Goal: Information Seeking & Learning: Check status

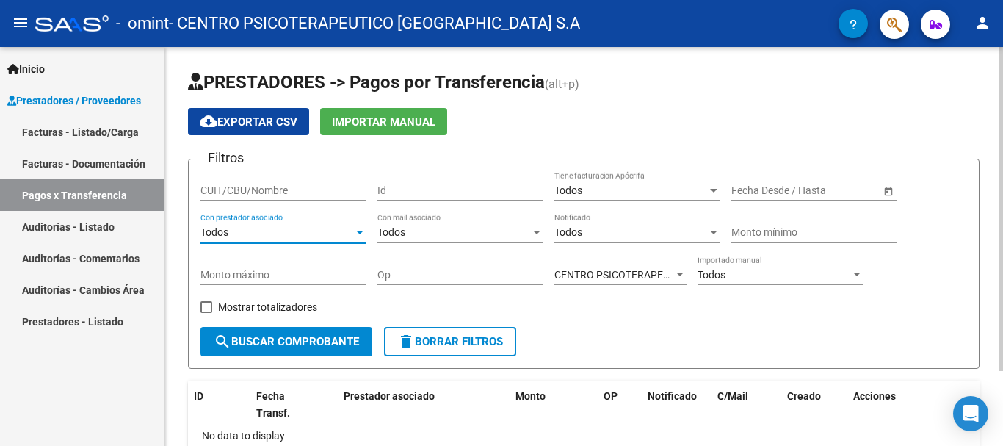
click at [275, 341] on span "search Buscar Comprobante" at bounding box center [286, 341] width 145 height 13
click at [639, 195] on div "Todos" at bounding box center [630, 190] width 153 height 12
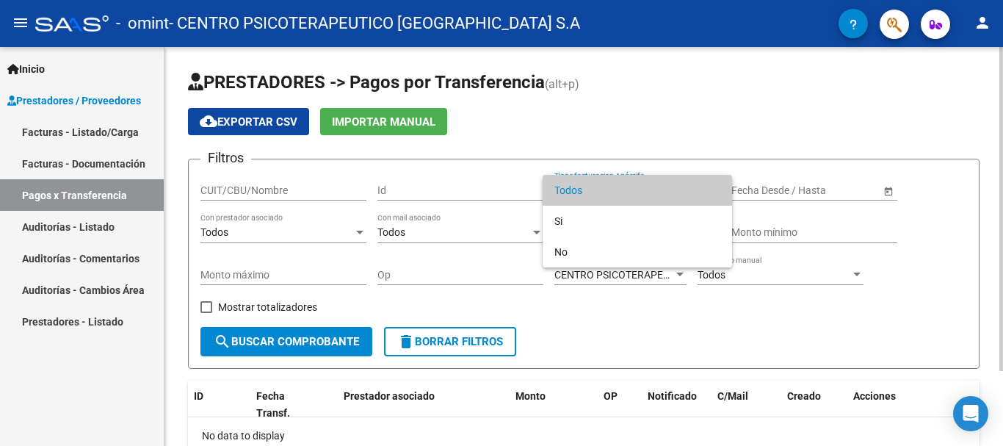
click at [639, 195] on span "Todos" at bounding box center [637, 190] width 166 height 31
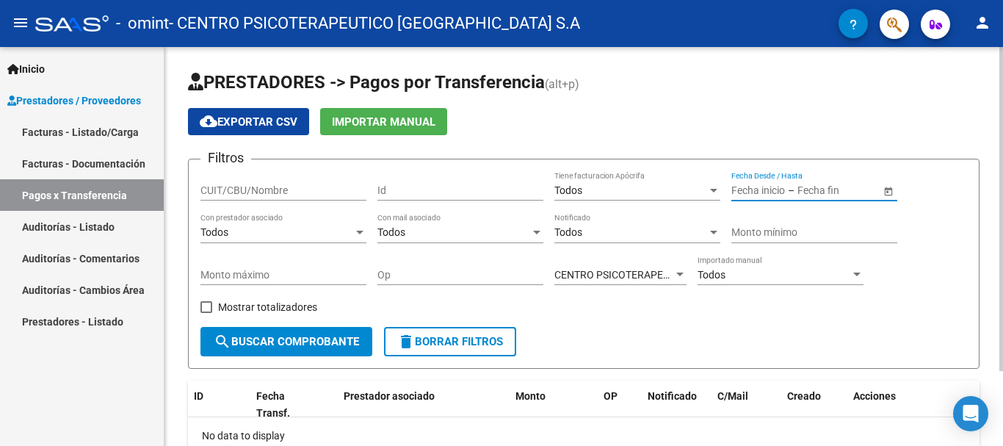
click at [813, 189] on input "text" at bounding box center [834, 190] width 72 height 12
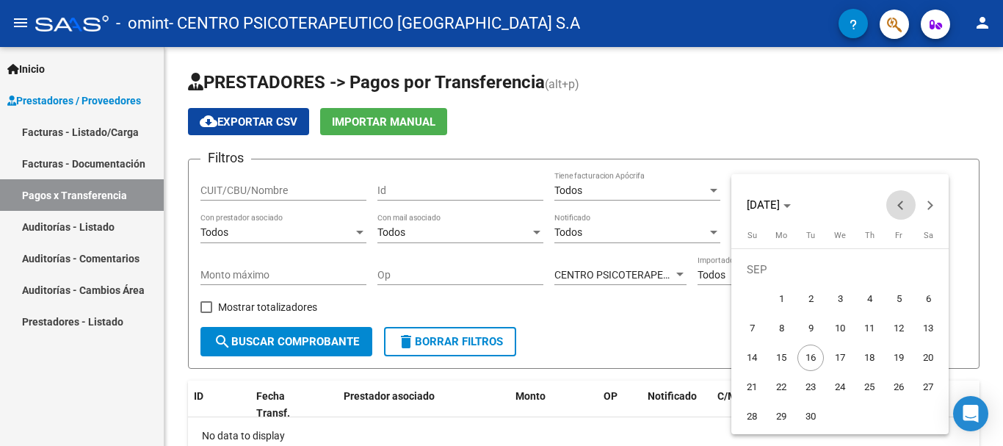
click at [908, 212] on span "Previous month" at bounding box center [900, 204] width 29 height 29
click at [908, 214] on span "Previous month" at bounding box center [900, 204] width 29 height 29
click at [808, 299] on span "1" at bounding box center [811, 299] width 26 height 26
type input "[DATE]"
click at [930, 209] on button "Next month" at bounding box center [930, 204] width 29 height 29
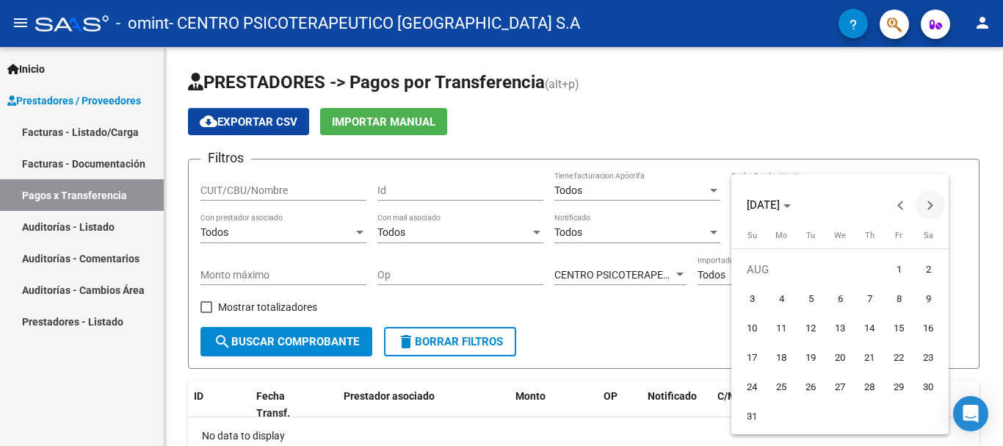
click at [930, 209] on button "Next month" at bounding box center [930, 204] width 29 height 29
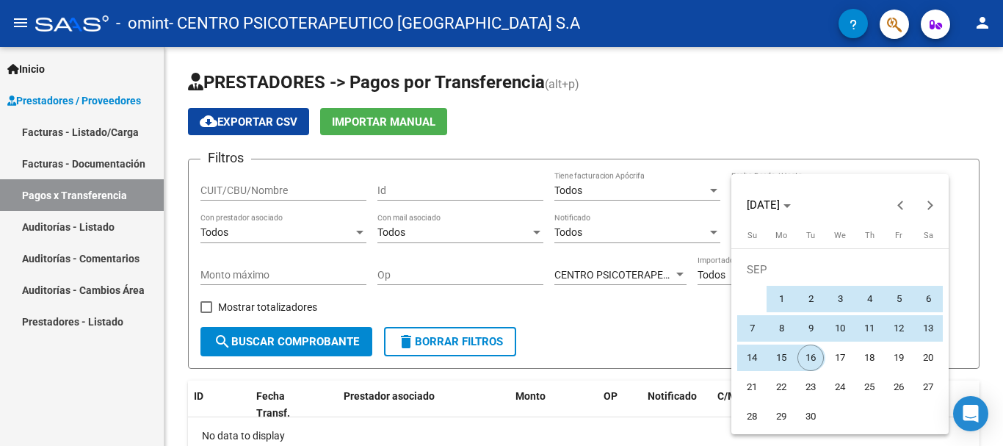
click at [810, 352] on span "16" at bounding box center [811, 357] width 26 height 26
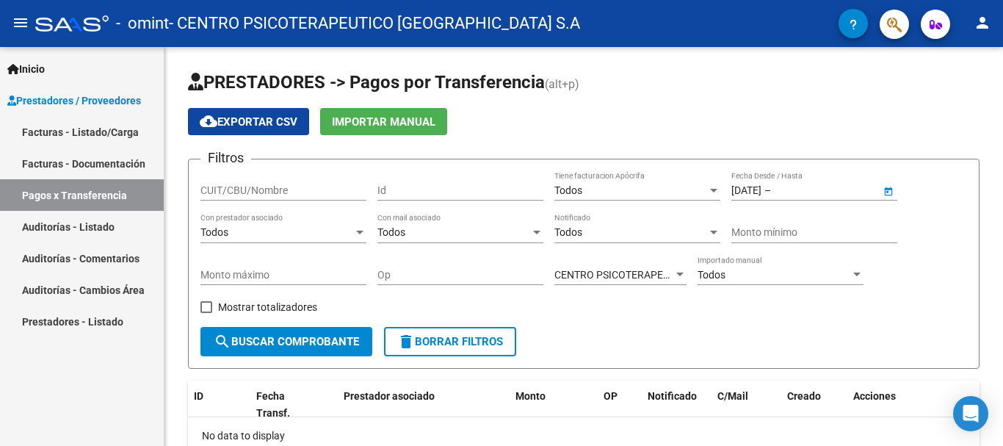
type input "[DATE]"
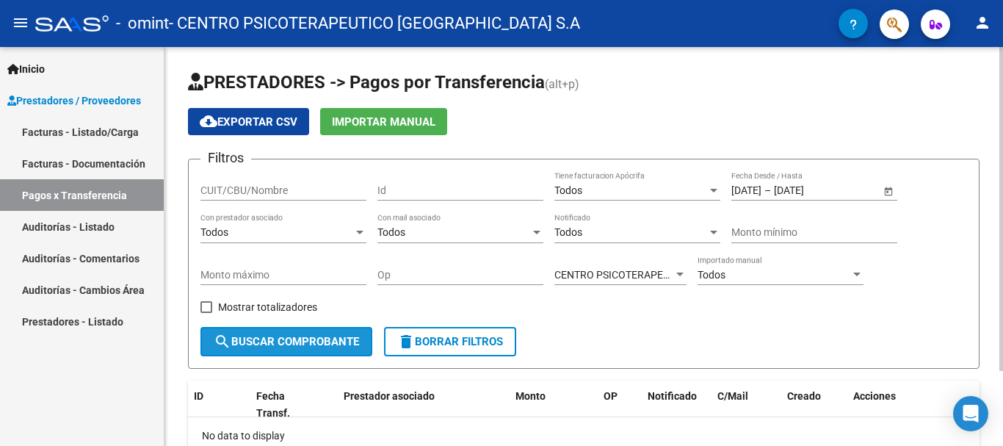
click at [283, 339] on span "search Buscar Comprobante" at bounding box center [286, 341] width 145 height 13
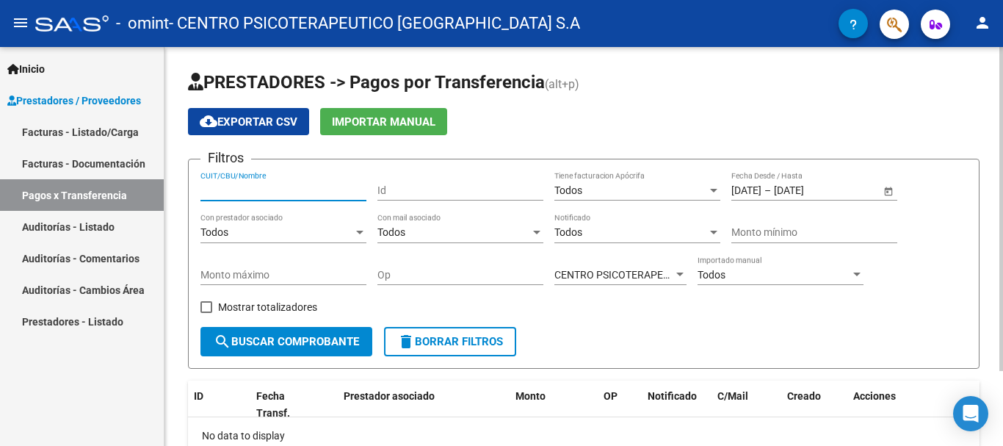
click at [278, 184] on input "CUIT/CBU/Nombre" at bounding box center [283, 190] width 166 height 12
click at [455, 281] on input "Op" at bounding box center [460, 275] width 166 height 12
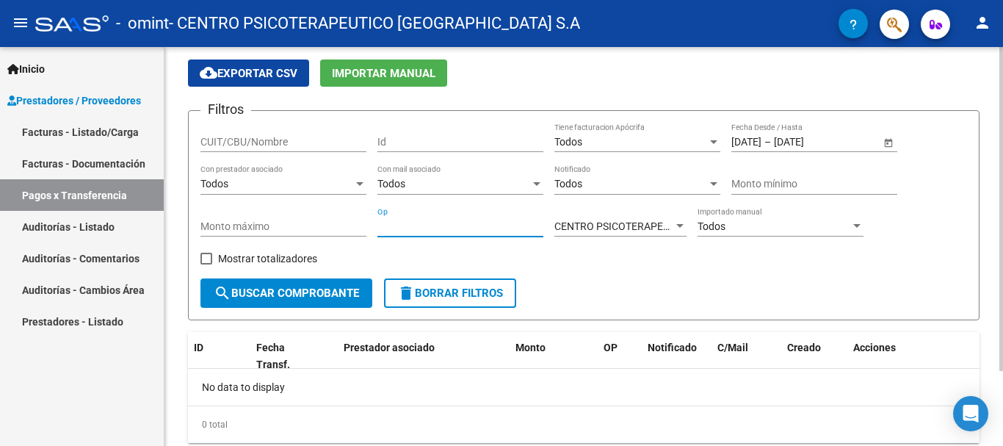
scroll to position [73, 0]
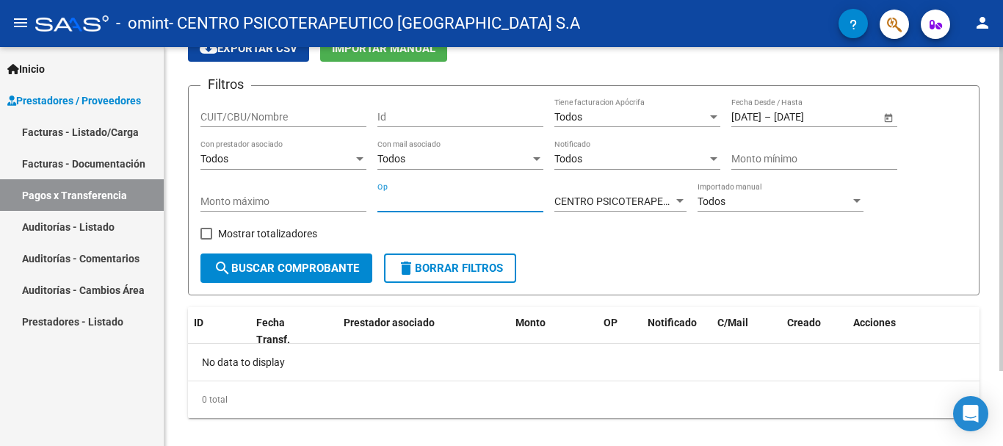
click at [559, 390] on div "0 total" at bounding box center [584, 399] width 792 height 37
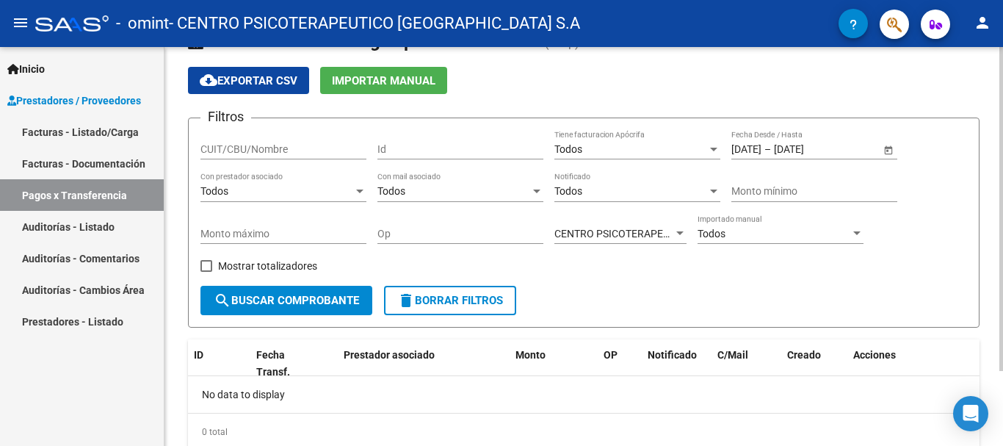
scroll to position [0, 0]
